Goal: Book appointment/travel/reservation

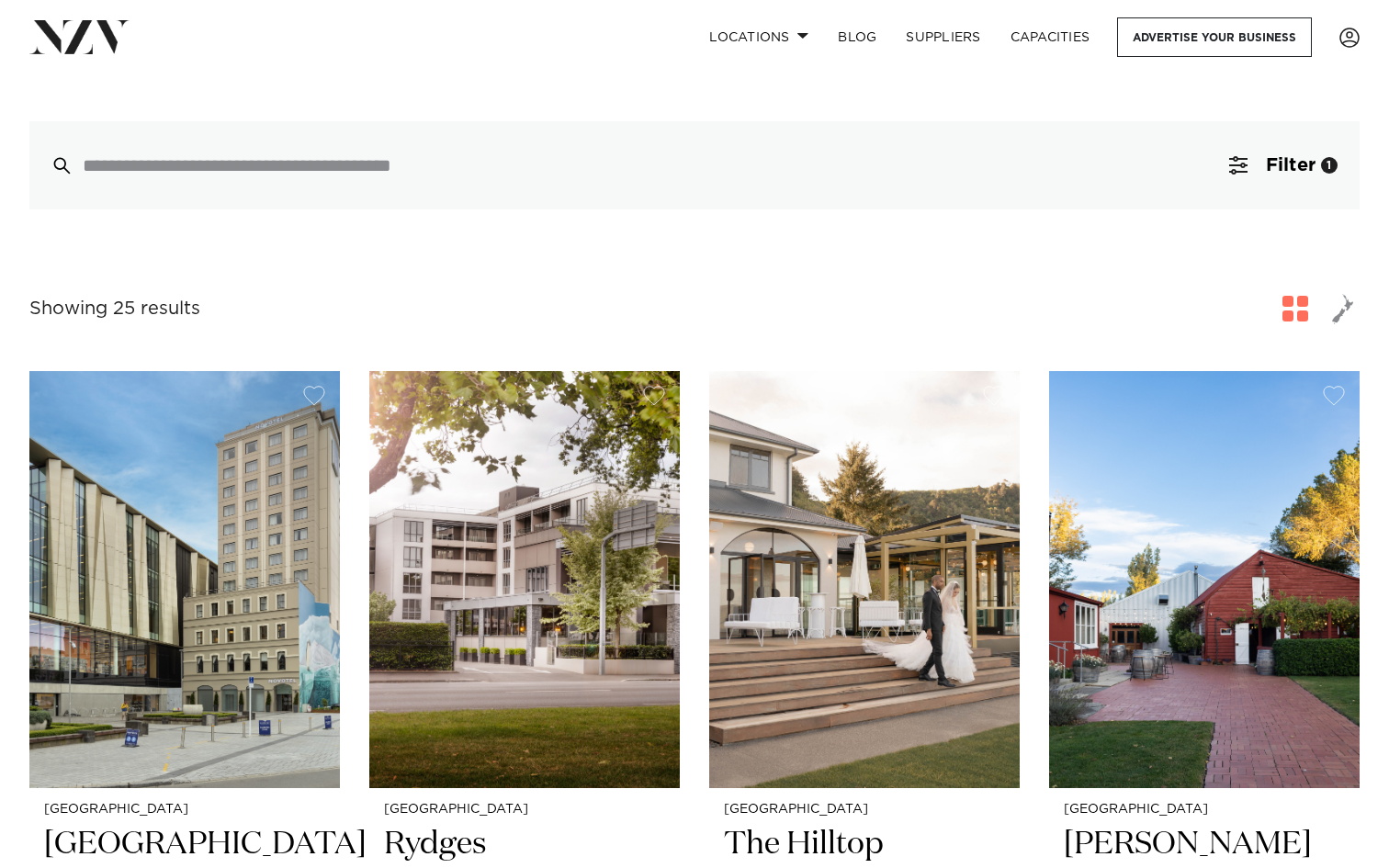
scroll to position [396, 0]
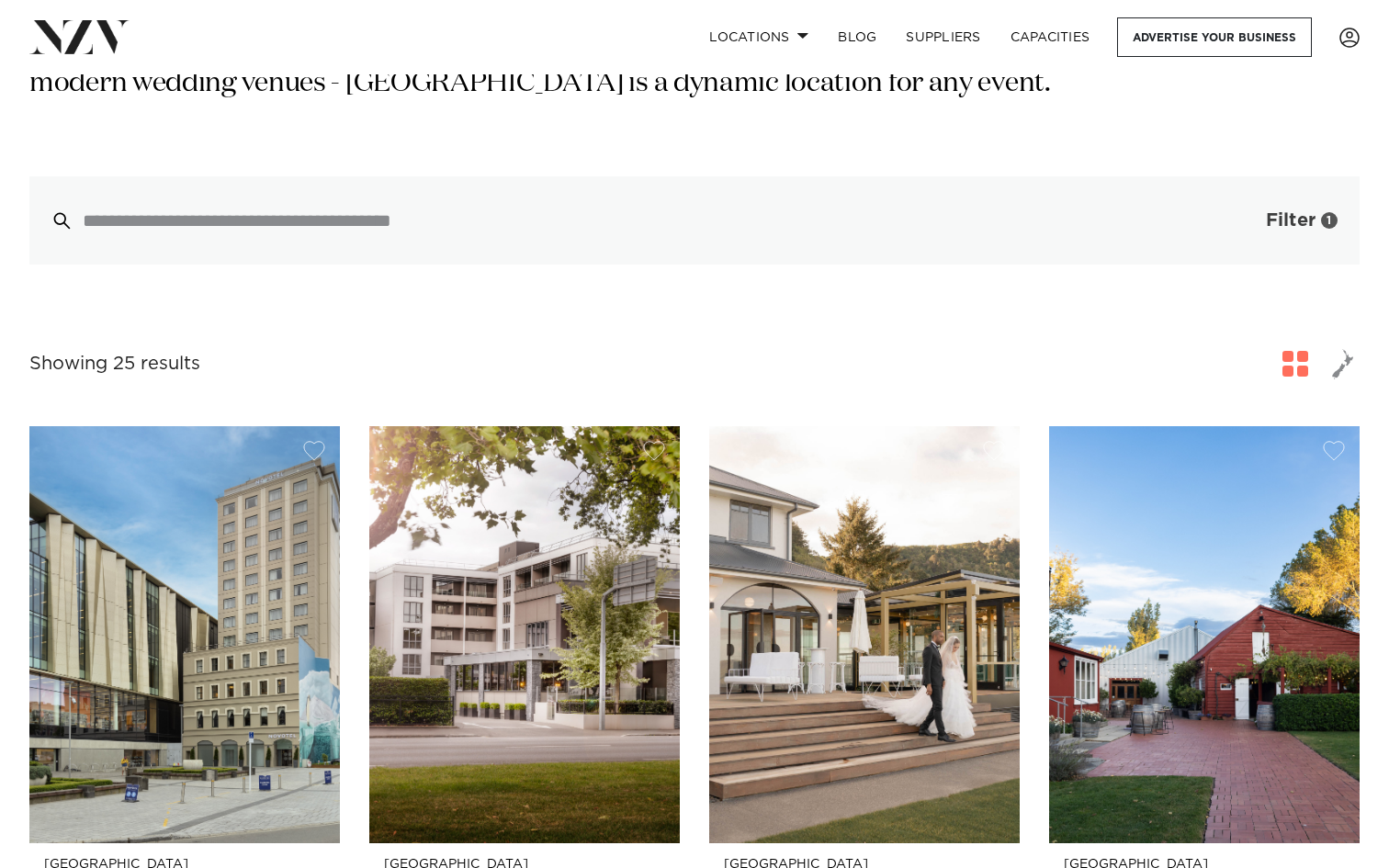
click at [1292, 217] on span "Filter" at bounding box center [1290, 221] width 50 height 19
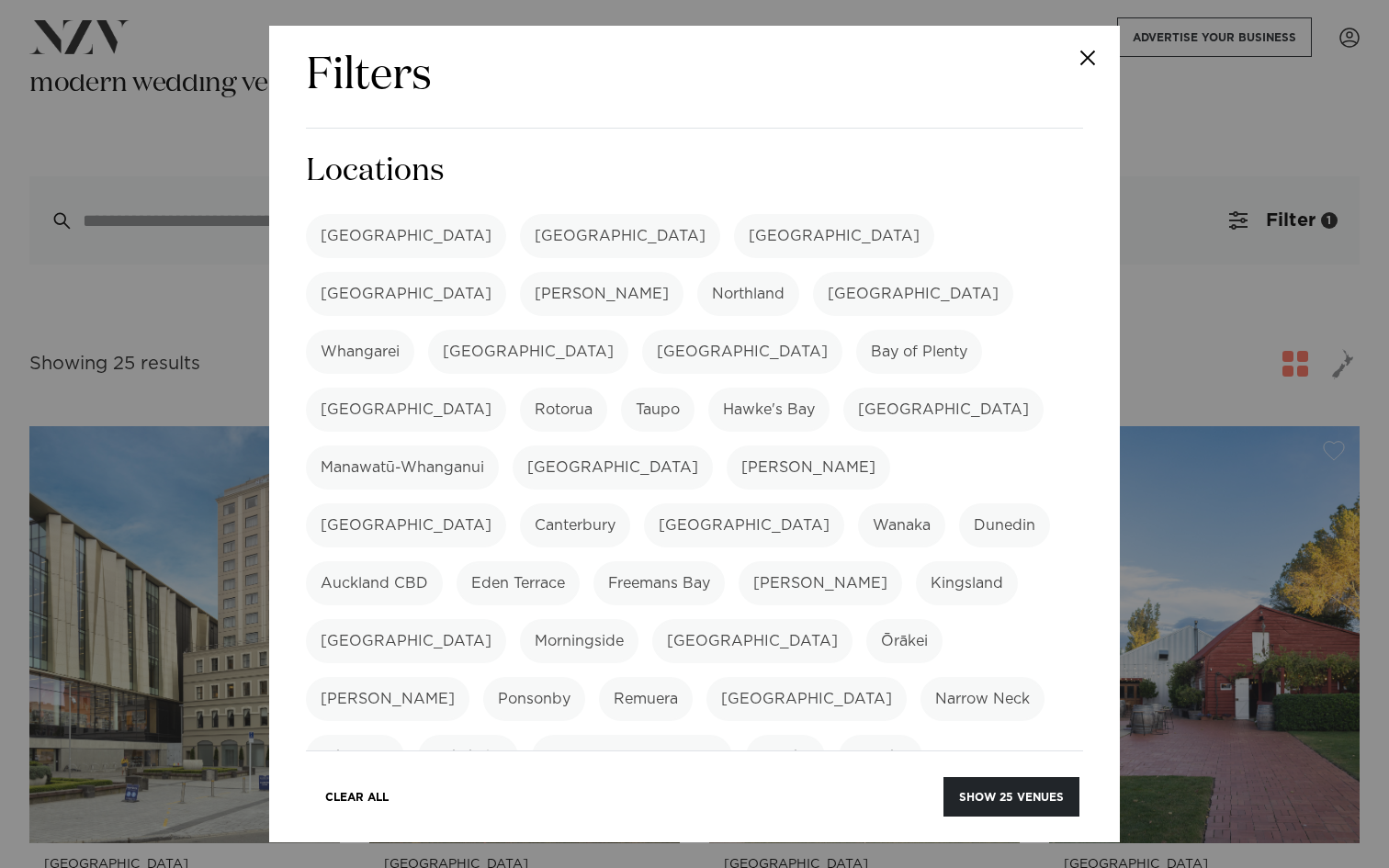
click at [1086, 49] on button "Close" at bounding box center [1087, 57] width 65 height 65
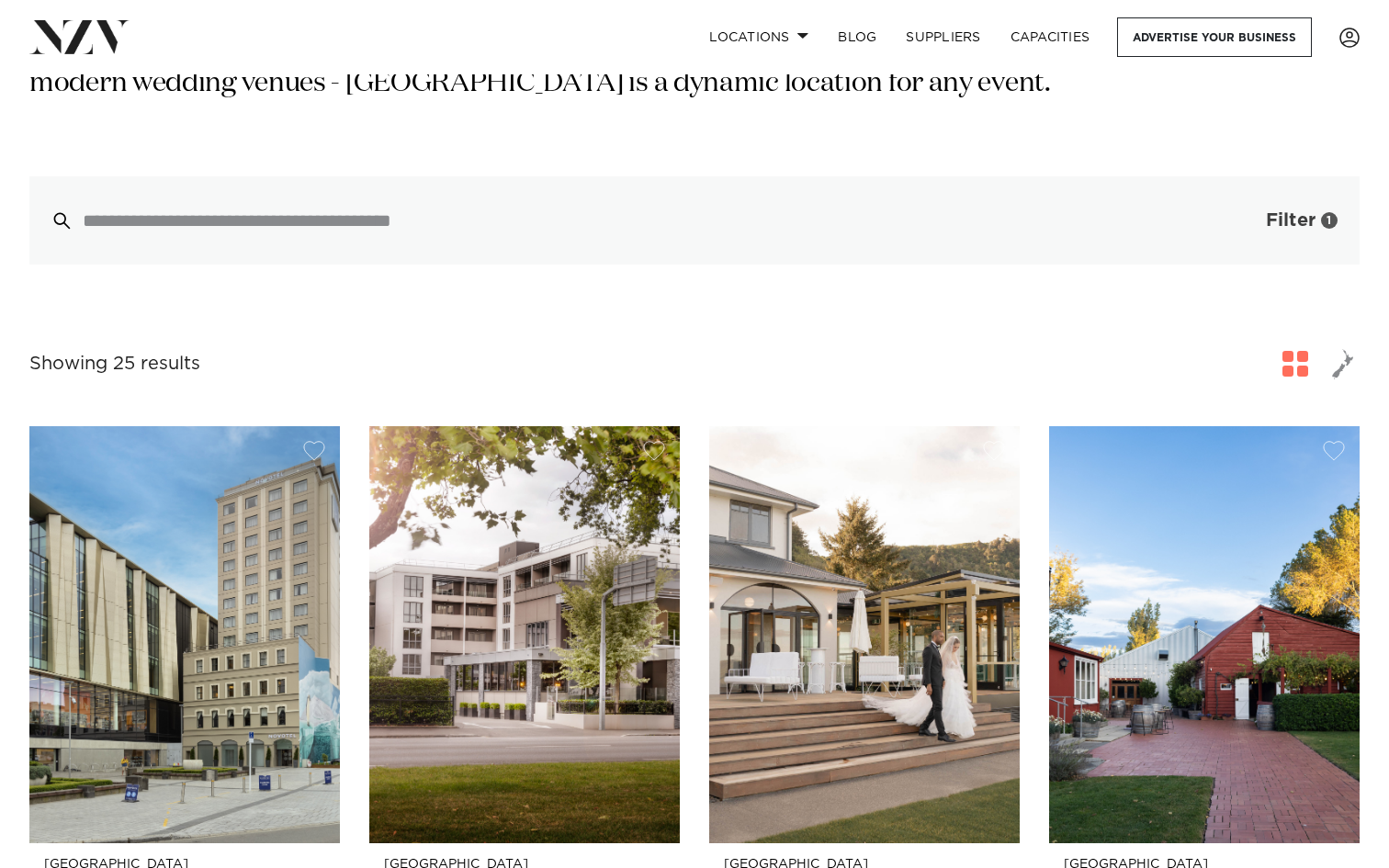
click at [1244, 220] on span "button" at bounding box center [1238, 221] width 19 height 19
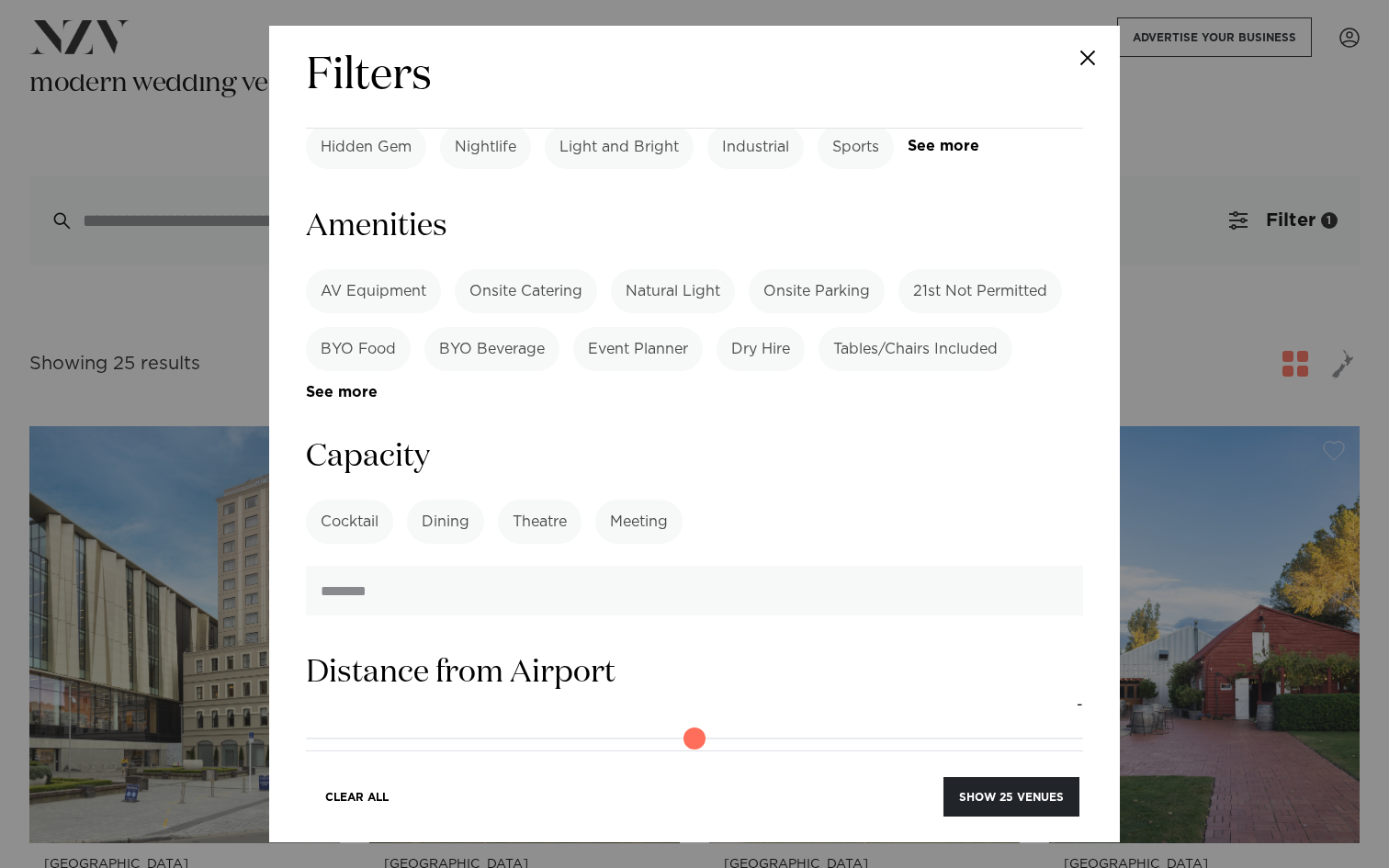
scroll to position [1248, 0]
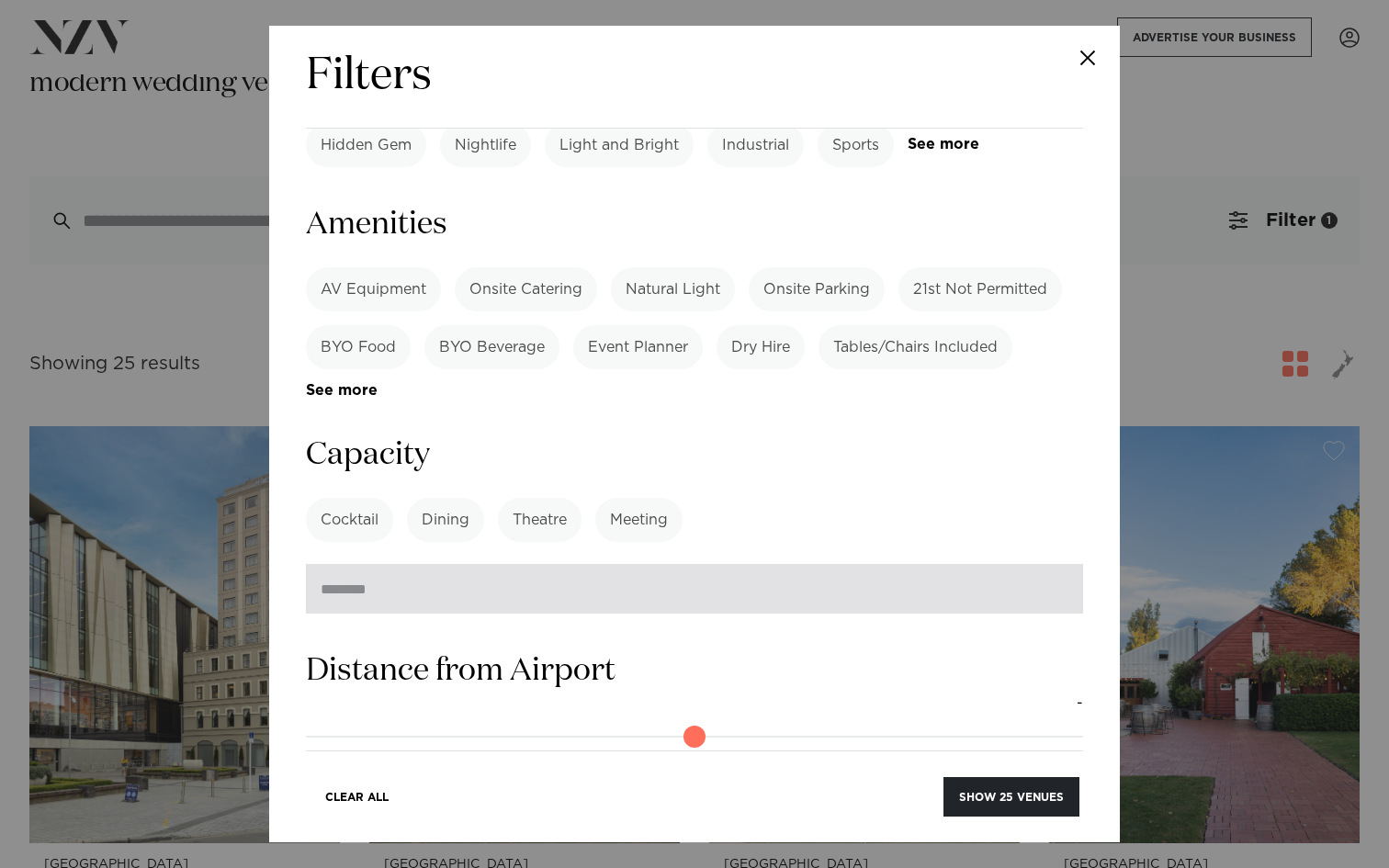
click at [576, 564] on input "number" at bounding box center [694, 588] width 777 height 50
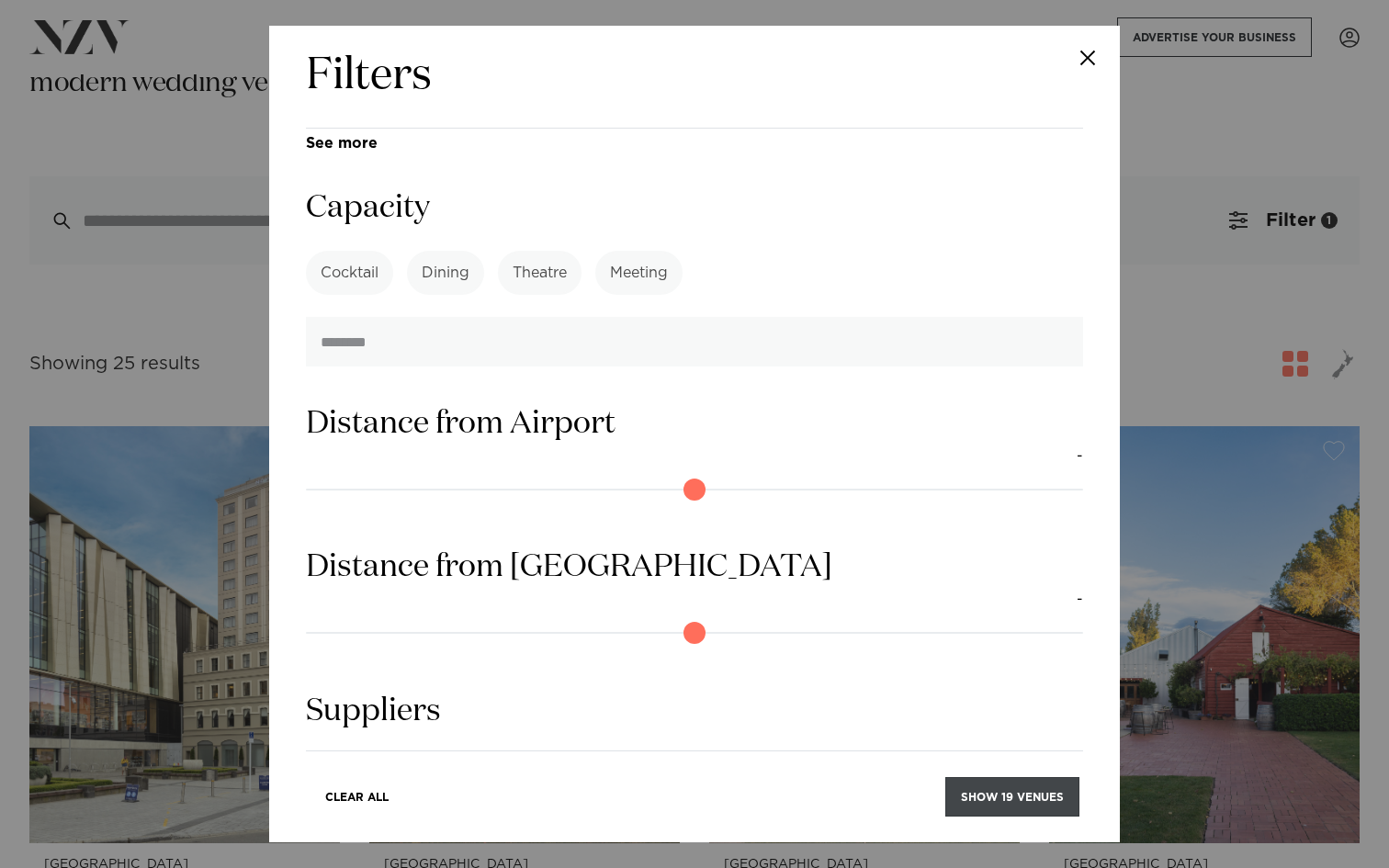
type input "**"
click at [1006, 796] on button "Show 19 venues" at bounding box center [1012, 797] width 134 height 39
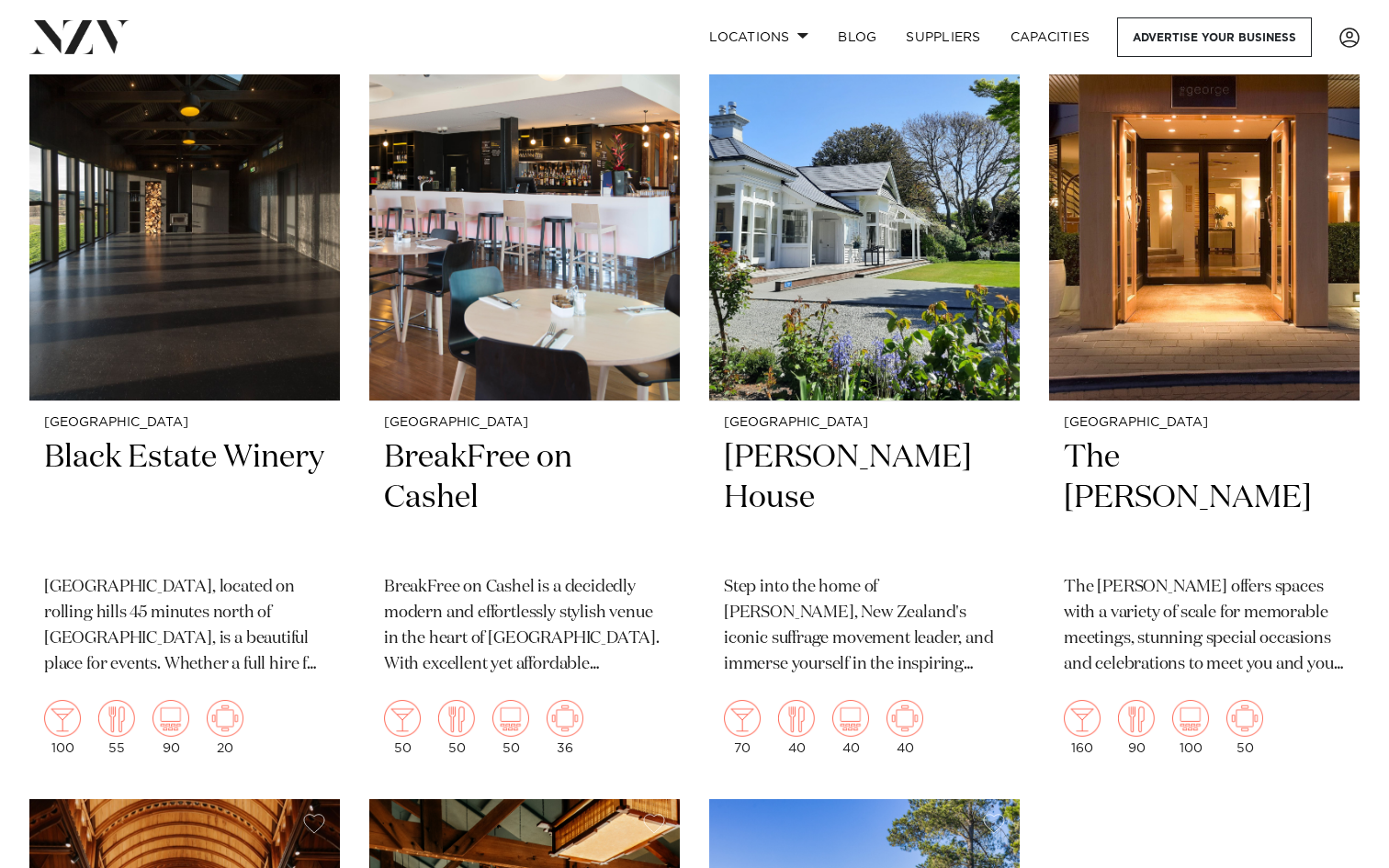
scroll to position [2940, 0]
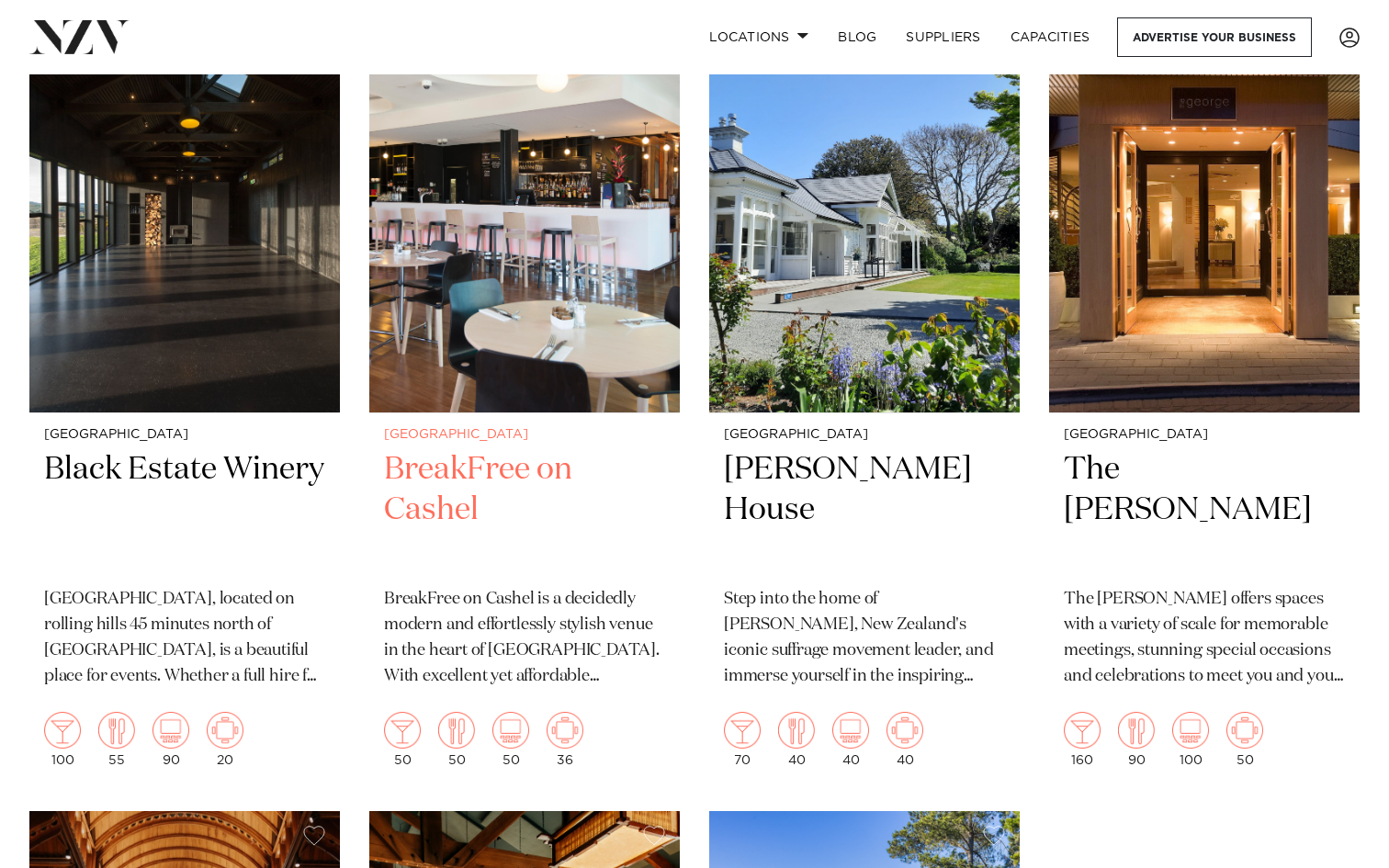
click at [479, 462] on h2 "BreakFree on Cashel" at bounding box center [524, 511] width 282 height 124
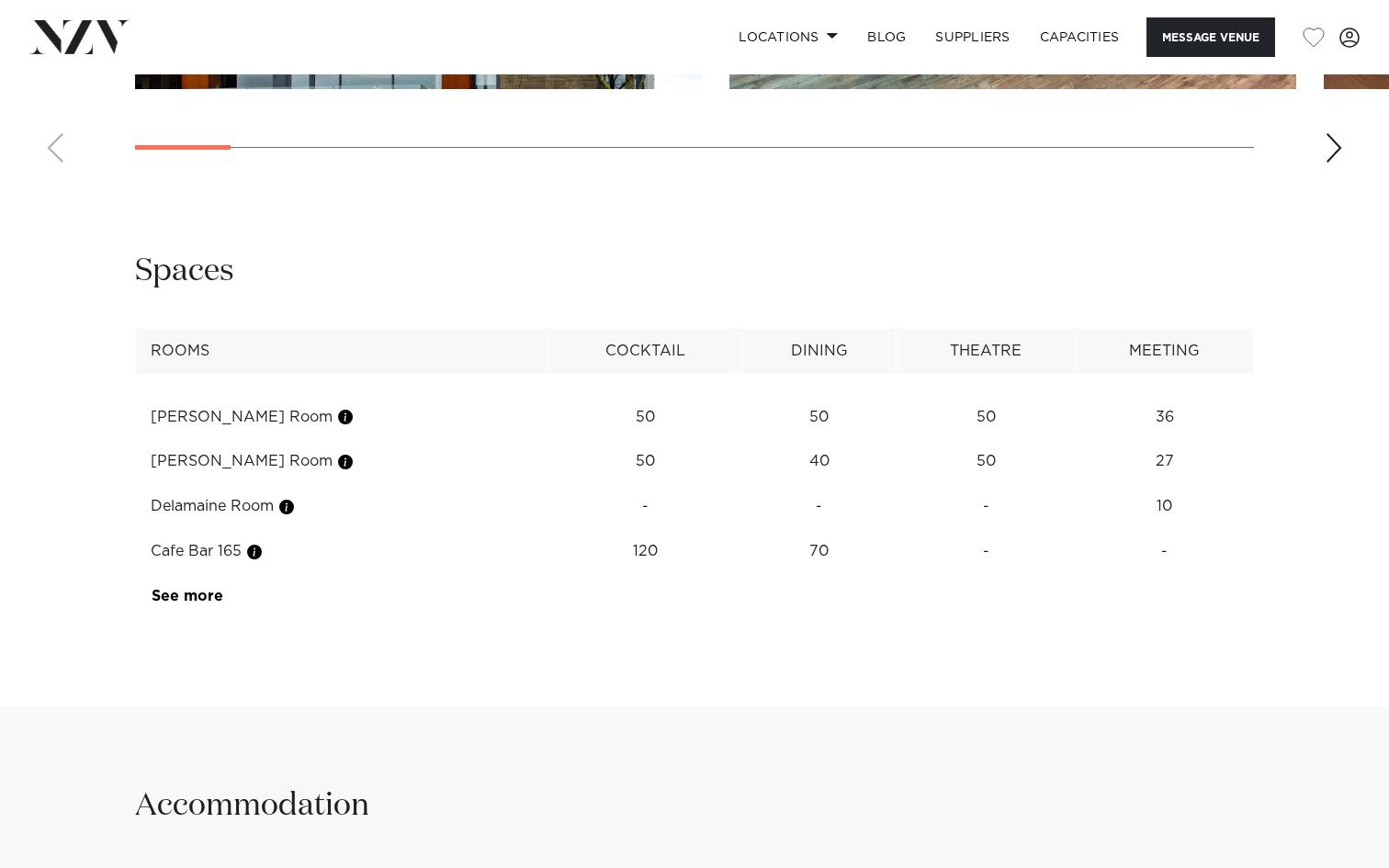
scroll to position [2188, 0]
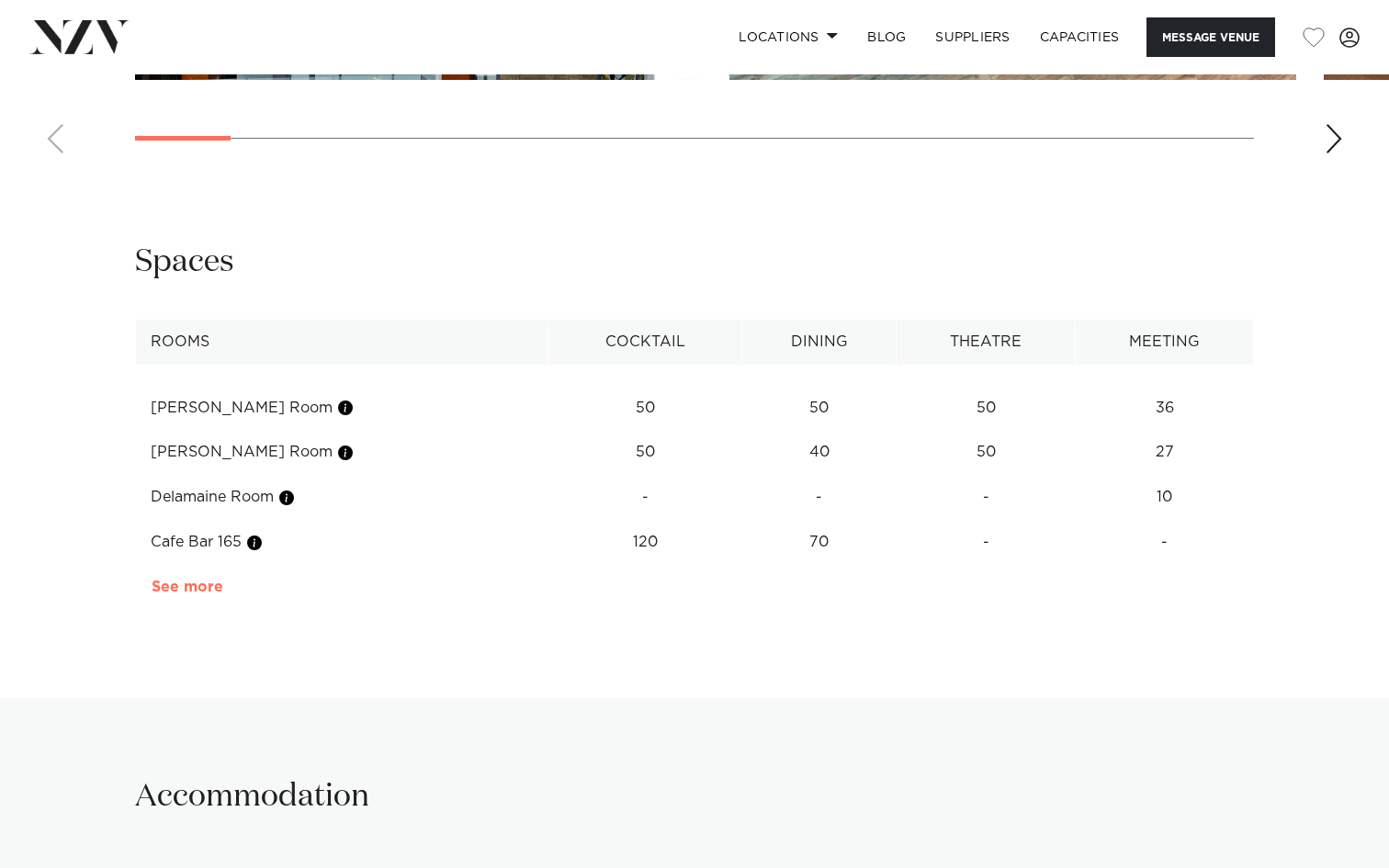
click at [212, 585] on link "See more" at bounding box center [223, 587] width 143 height 15
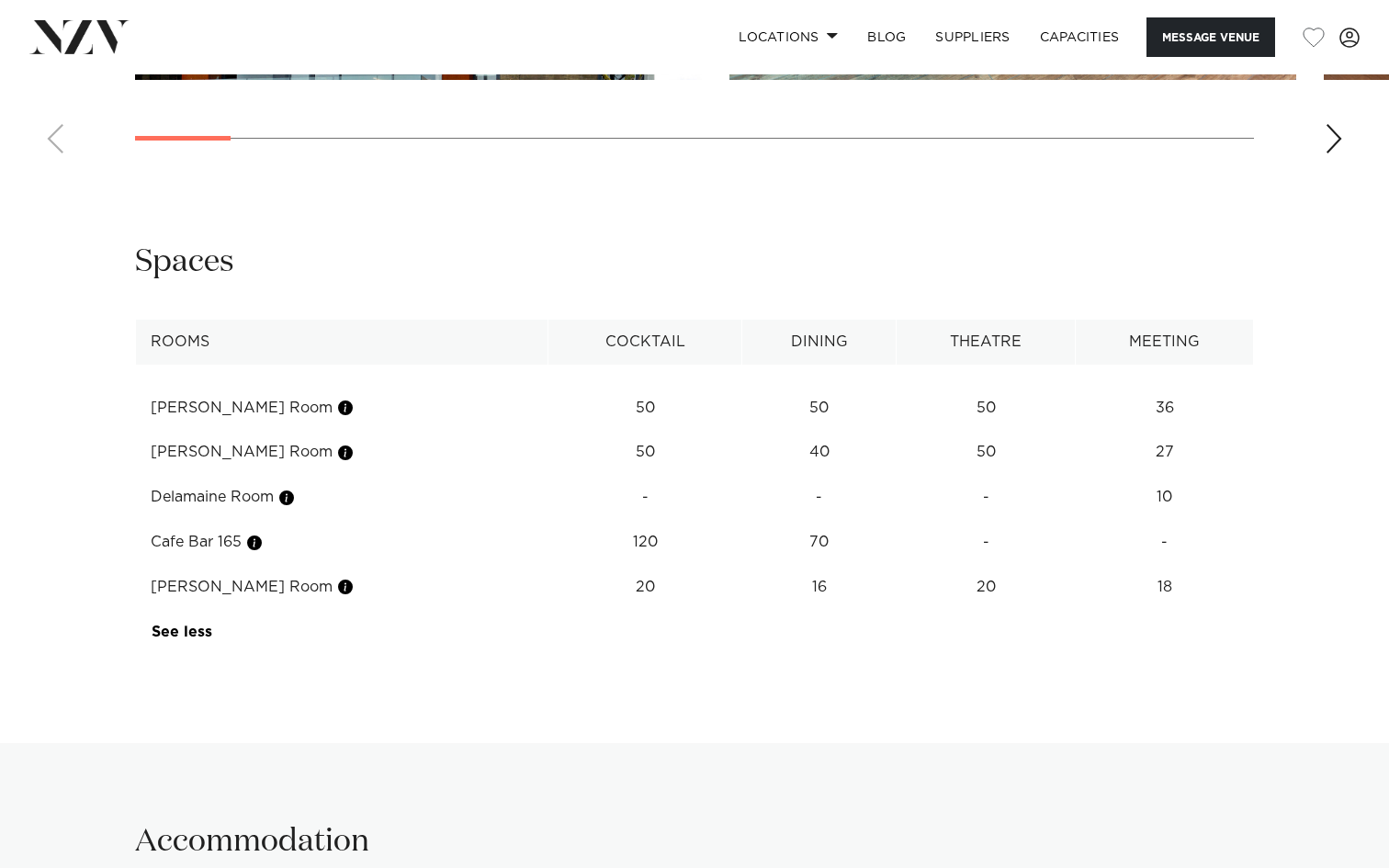
click at [271, 596] on td "[PERSON_NAME] Room" at bounding box center [341, 587] width 412 height 45
click at [280, 589] on td "[PERSON_NAME] Room" at bounding box center [341, 587] width 412 height 45
click at [305, 589] on td "[PERSON_NAME] Room" at bounding box center [341, 587] width 412 height 45
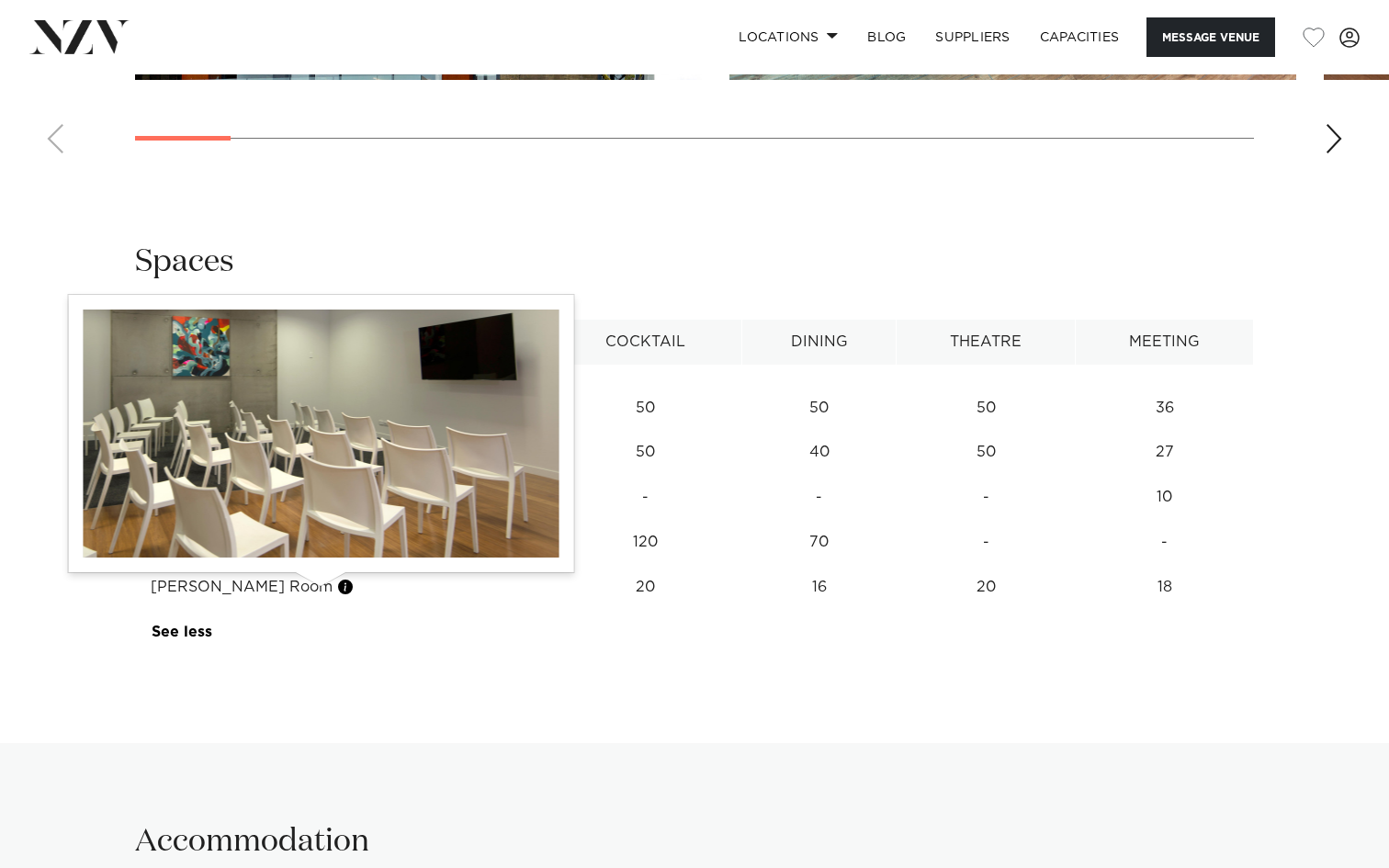
click at [336, 589] on button "button" at bounding box center [345, 587] width 19 height 19
